Goal: Task Accomplishment & Management: Use online tool/utility

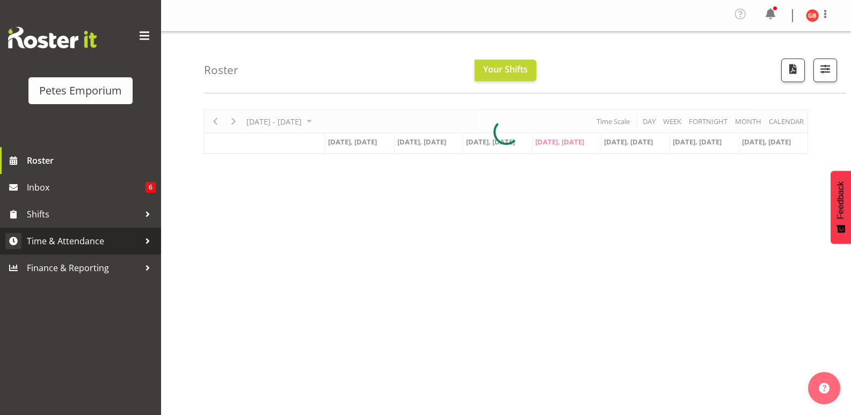
click at [71, 245] on span "Time & Attendance" at bounding box center [83, 241] width 113 height 16
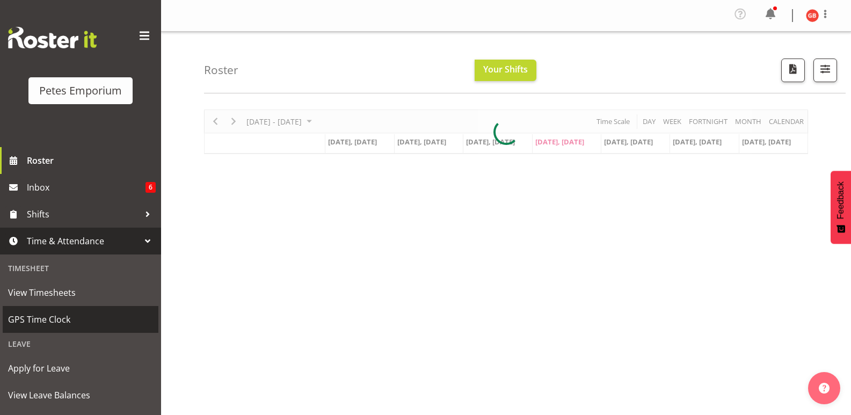
click at [49, 317] on span "GPS Time Clock" at bounding box center [80, 320] width 145 height 16
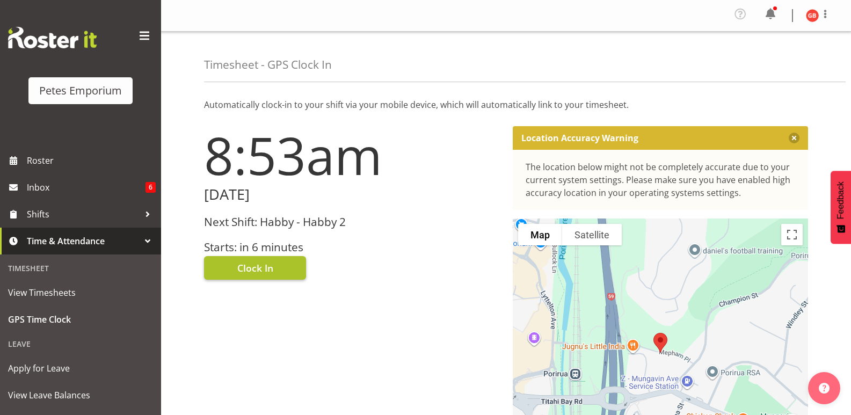
click at [276, 273] on button "Clock In" at bounding box center [255, 268] width 102 height 24
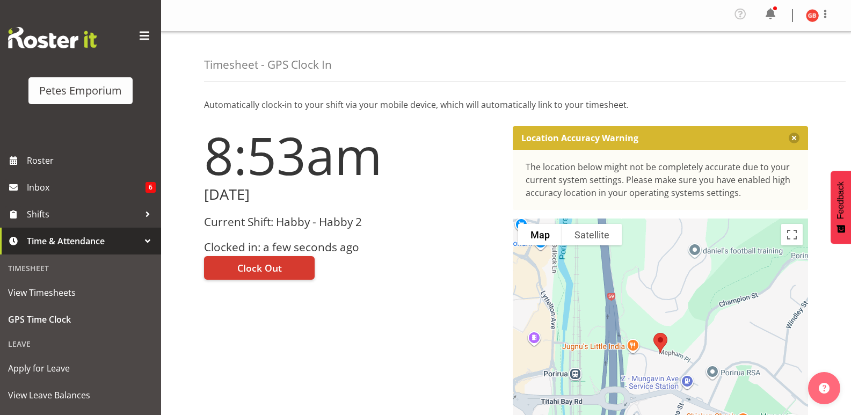
click at [813, 10] on img at bounding box center [812, 15] width 13 height 13
click at [764, 63] on link "Log Out" at bounding box center [780, 58] width 103 height 19
